Goal: Contribute content: Add original content to the website for others to see

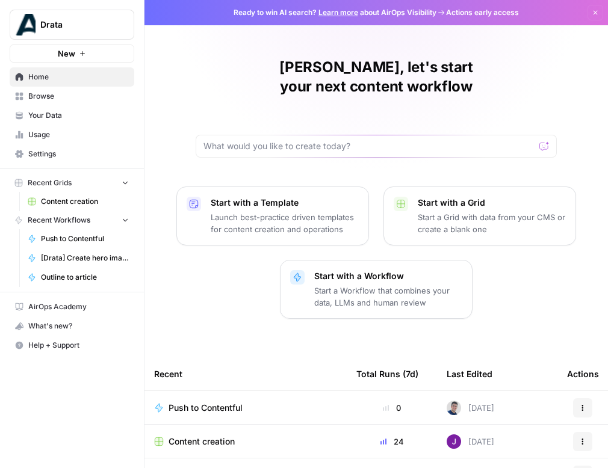
click at [48, 114] on span "Your Data" at bounding box center [78, 115] width 101 height 11
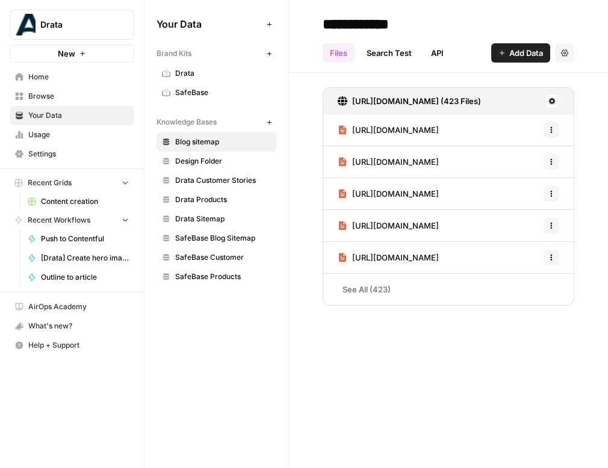
click at [269, 125] on icon "button" at bounding box center [269, 122] width 7 height 7
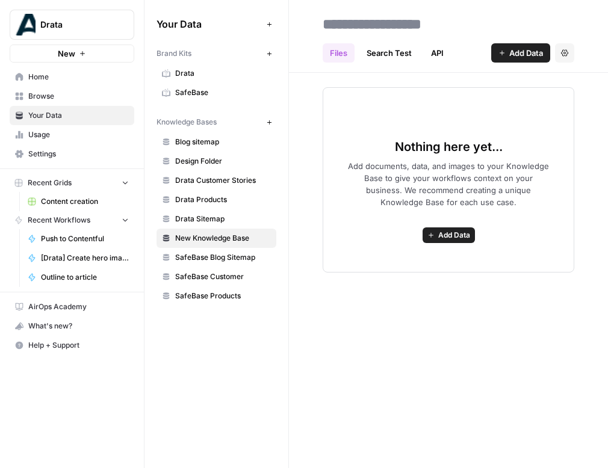
click at [336, 14] on input at bounding box center [414, 24] width 193 height 24
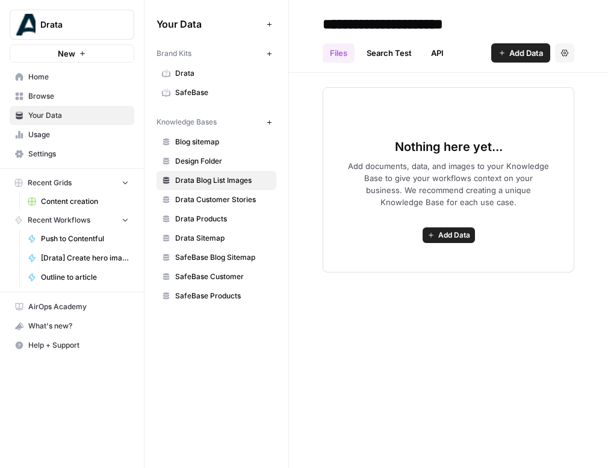
type input "**********"
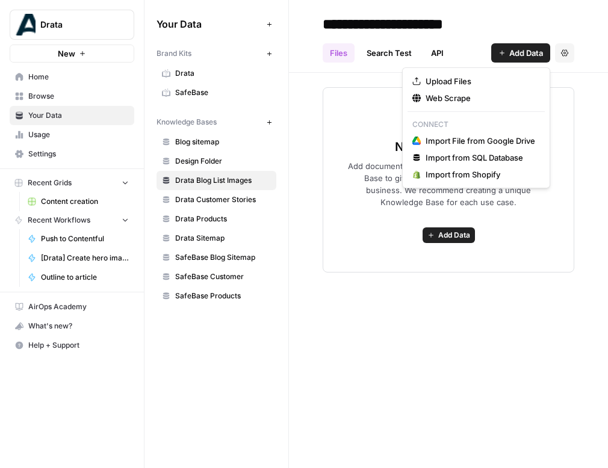
click at [516, 51] on span "Add Data" at bounding box center [526, 53] width 34 height 12
click at [487, 145] on span "Import File from Google Drive" at bounding box center [480, 141] width 110 height 12
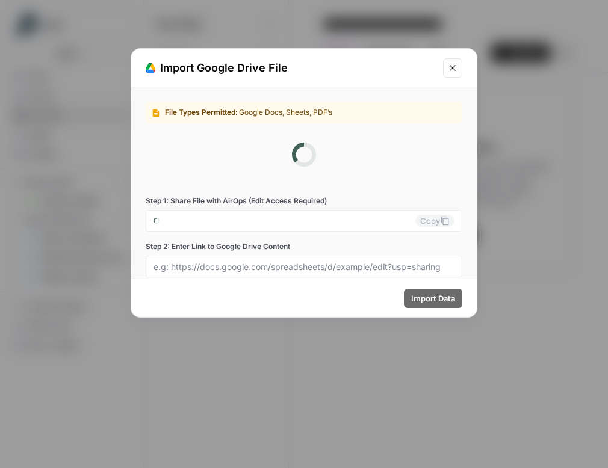
type input "[EMAIL_ADDRESS][DOMAIN_NAME]"
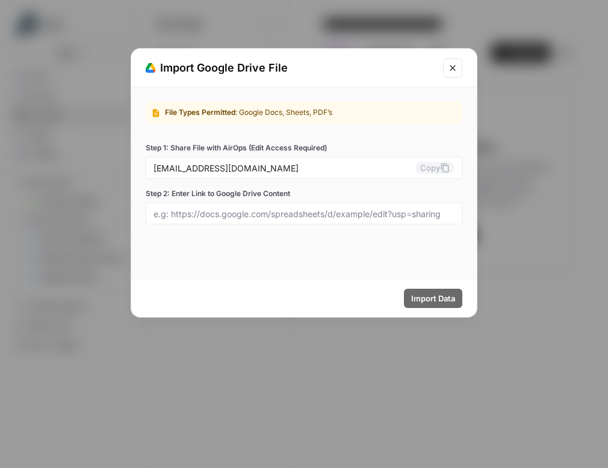
click at [277, 109] on span ": Google Docs, Sheets, PDF’s" at bounding box center [283, 112] width 97 height 9
click at [218, 170] on input "[EMAIL_ADDRESS][DOMAIN_NAME]" at bounding box center [284, 167] width 262 height 11
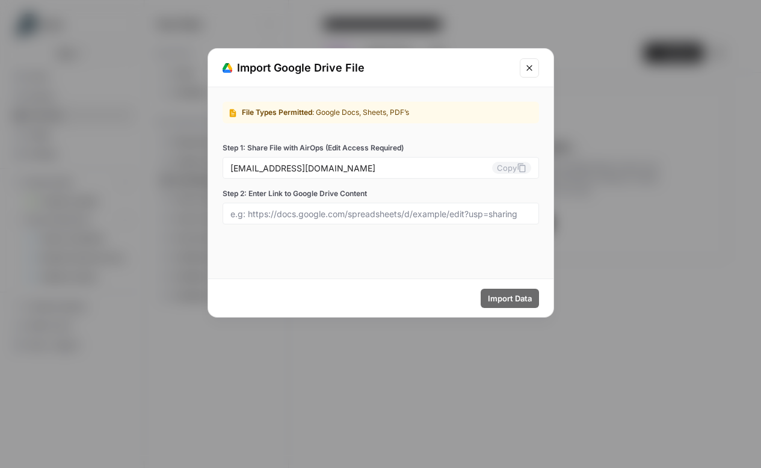
click at [529, 69] on icon "Close modal" at bounding box center [530, 68] width 10 height 10
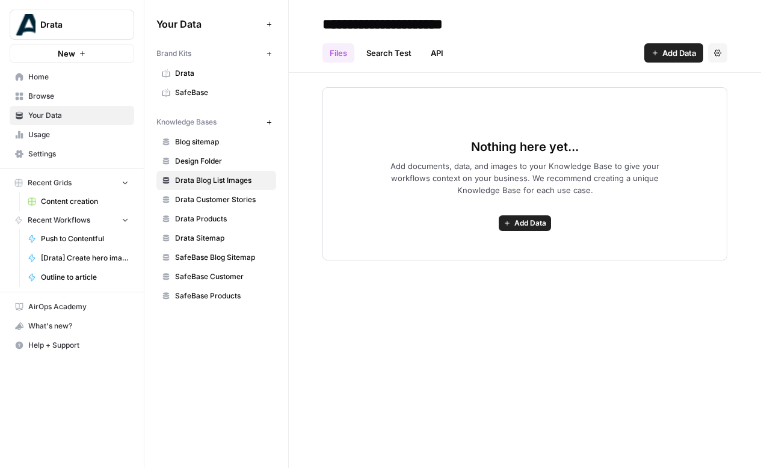
click at [526, 223] on span "Add Data" at bounding box center [531, 223] width 32 height 11
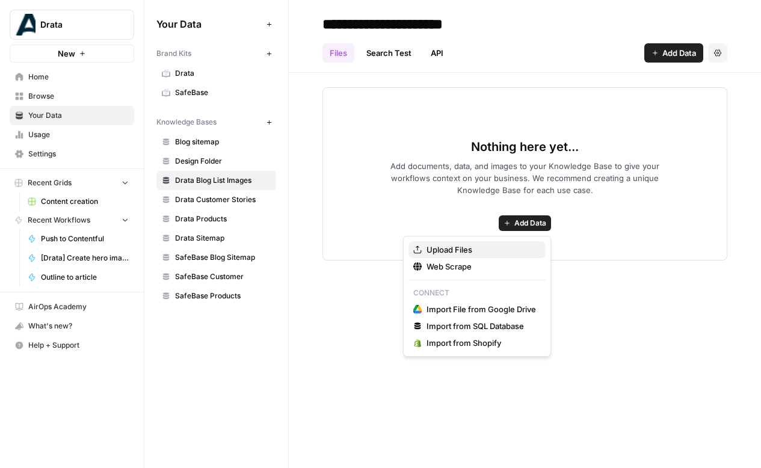
click at [493, 253] on span "Upload Files" at bounding box center [482, 250] width 110 height 12
